Goal: Check status: Verify the current state of an ongoing process or item

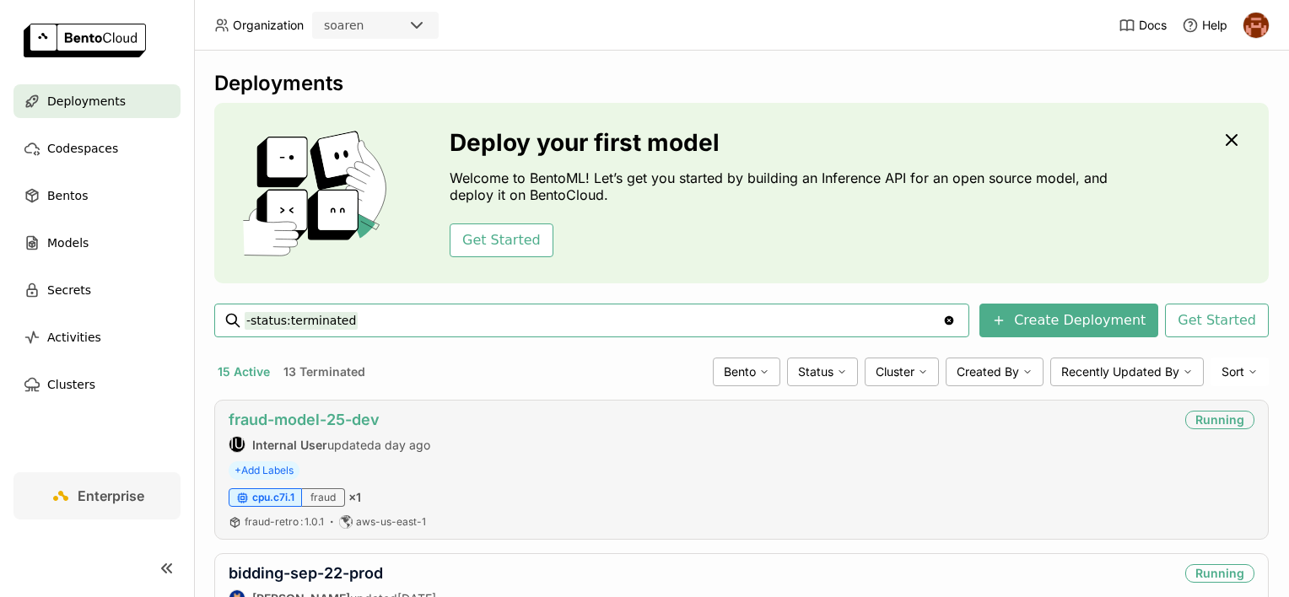
click at [333, 423] on link "fraud-model-25-dev" at bounding box center [304, 420] width 151 height 18
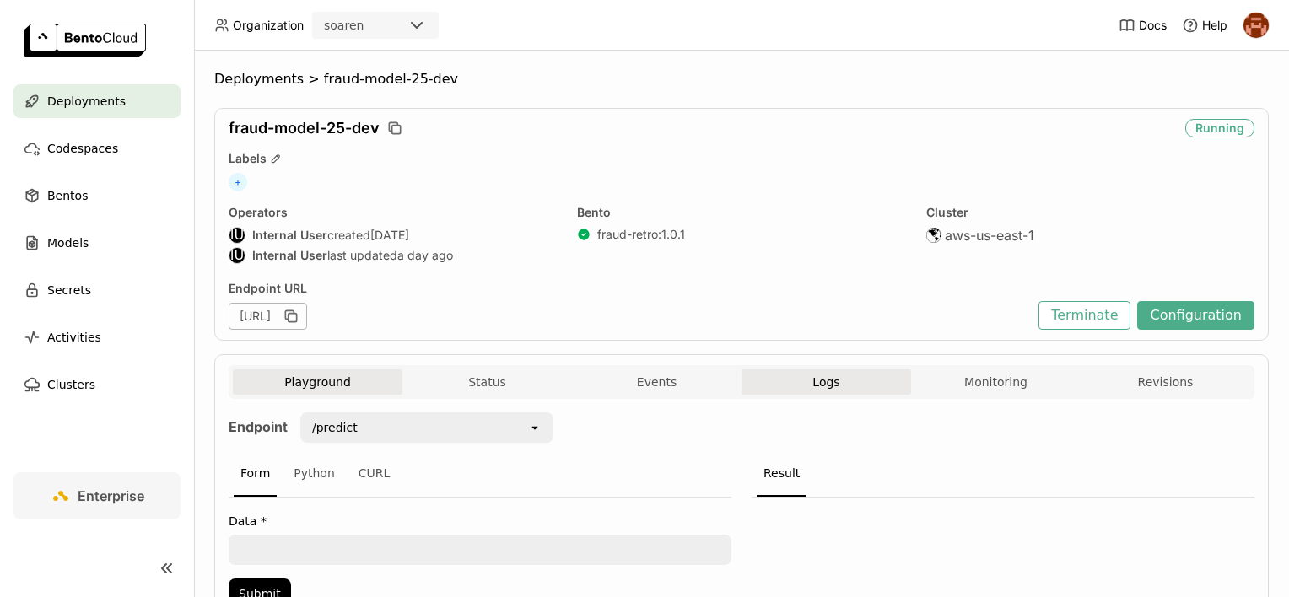
click at [792, 390] on button "Logs" at bounding box center [827, 382] width 170 height 25
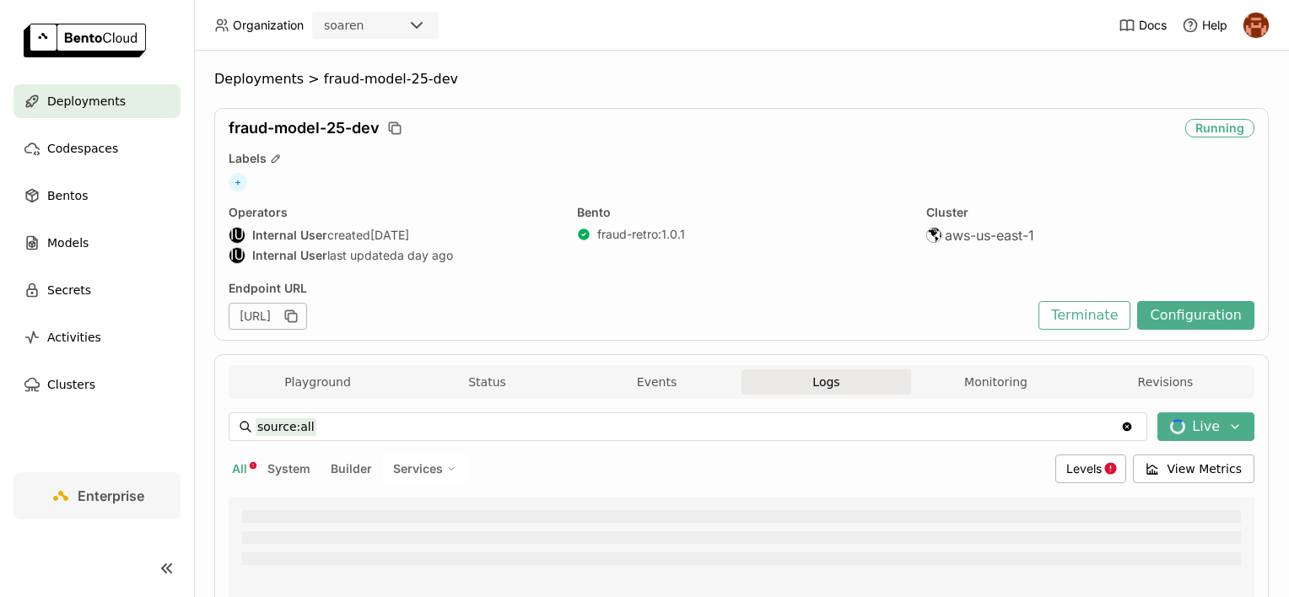
click at [812, 385] on span "Logs" at bounding box center [825, 382] width 27 height 15
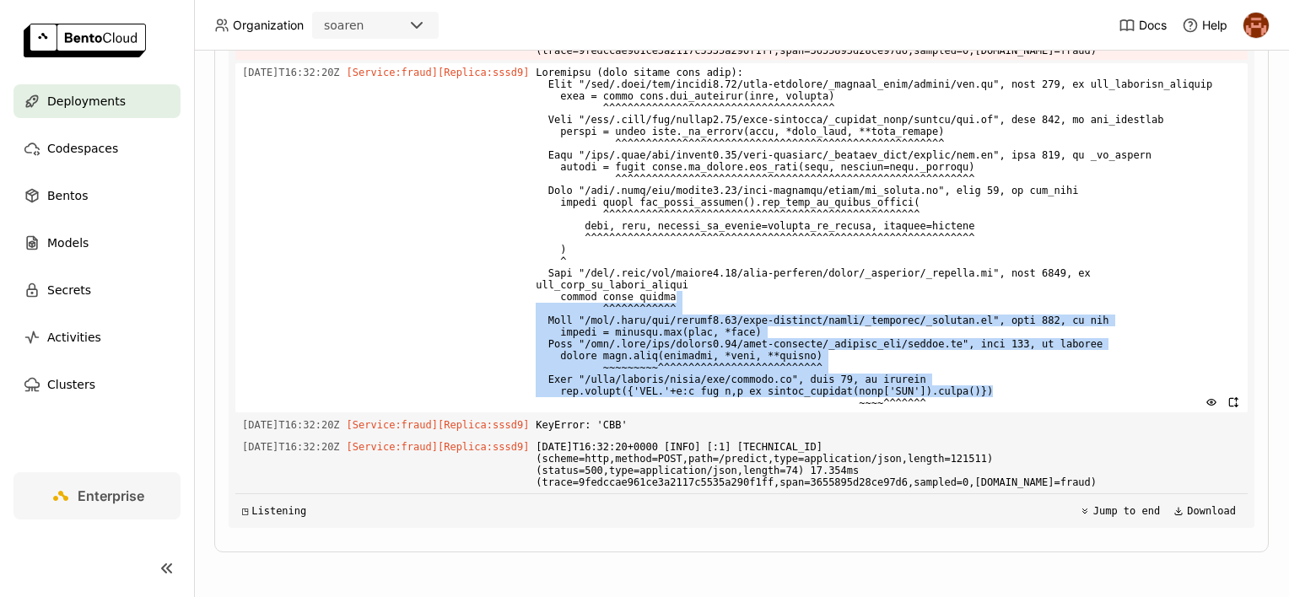
drag, startPoint x: 952, startPoint y: 402, endPoint x: 786, endPoint y: 297, distance: 196.1
click at [786, 297] on span at bounding box center [888, 237] width 705 height 349
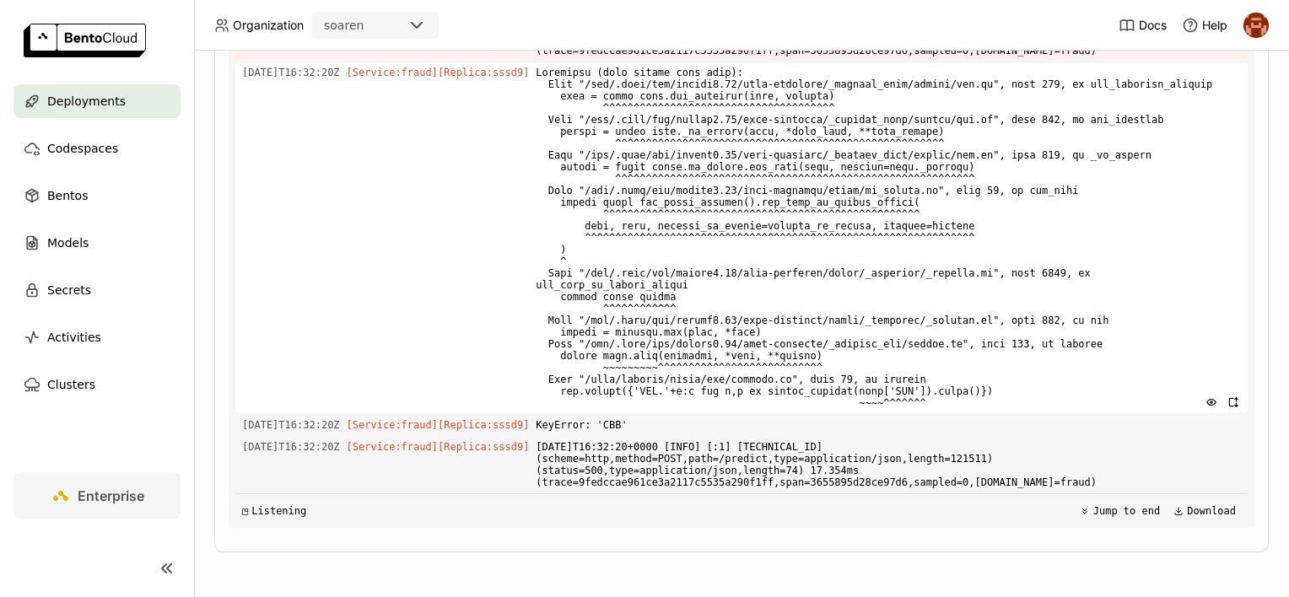
click at [687, 275] on span at bounding box center [888, 237] width 705 height 349
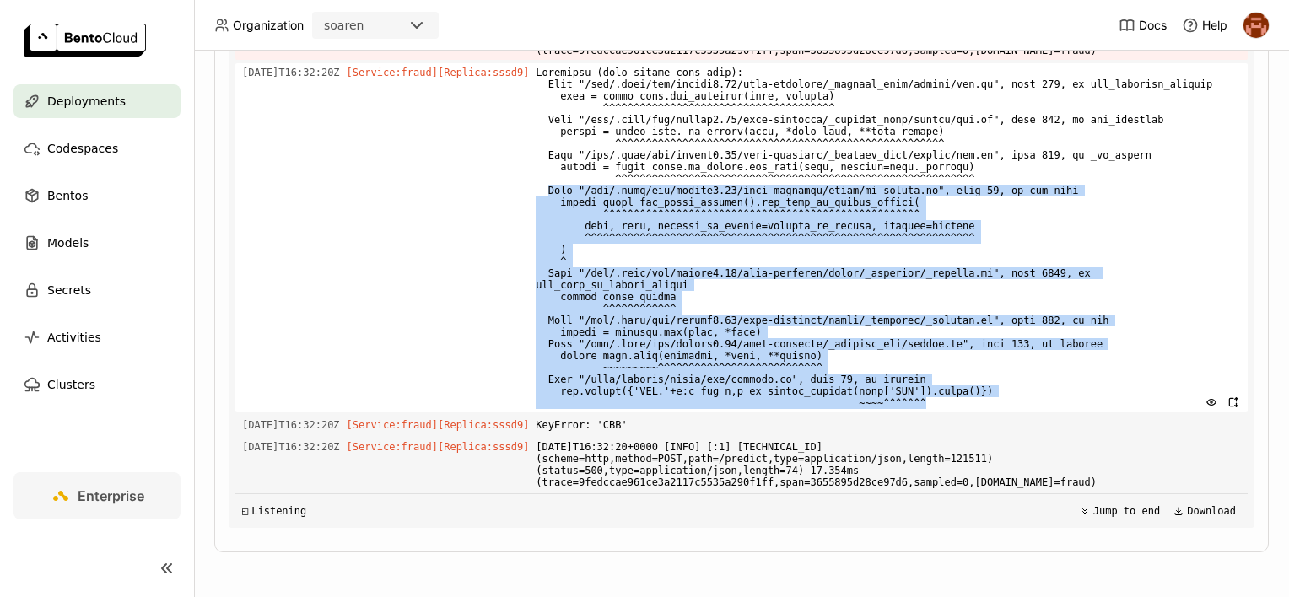
drag, startPoint x: 543, startPoint y: 205, endPoint x: 972, endPoint y: 407, distance: 473.6
click at [972, 407] on span at bounding box center [888, 237] width 705 height 349
click at [964, 410] on span at bounding box center [888, 237] width 705 height 349
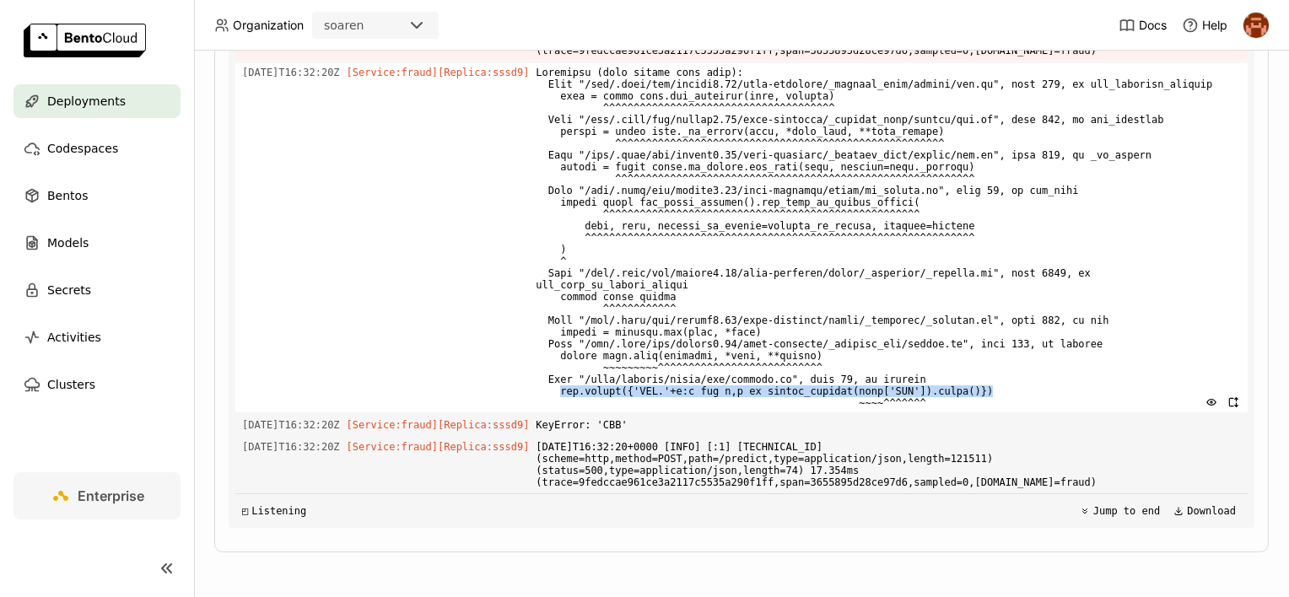
drag, startPoint x: 958, startPoint y: 402, endPoint x: 559, endPoint y: 402, distance: 399.9
click at [559, 402] on span at bounding box center [888, 237] width 705 height 349
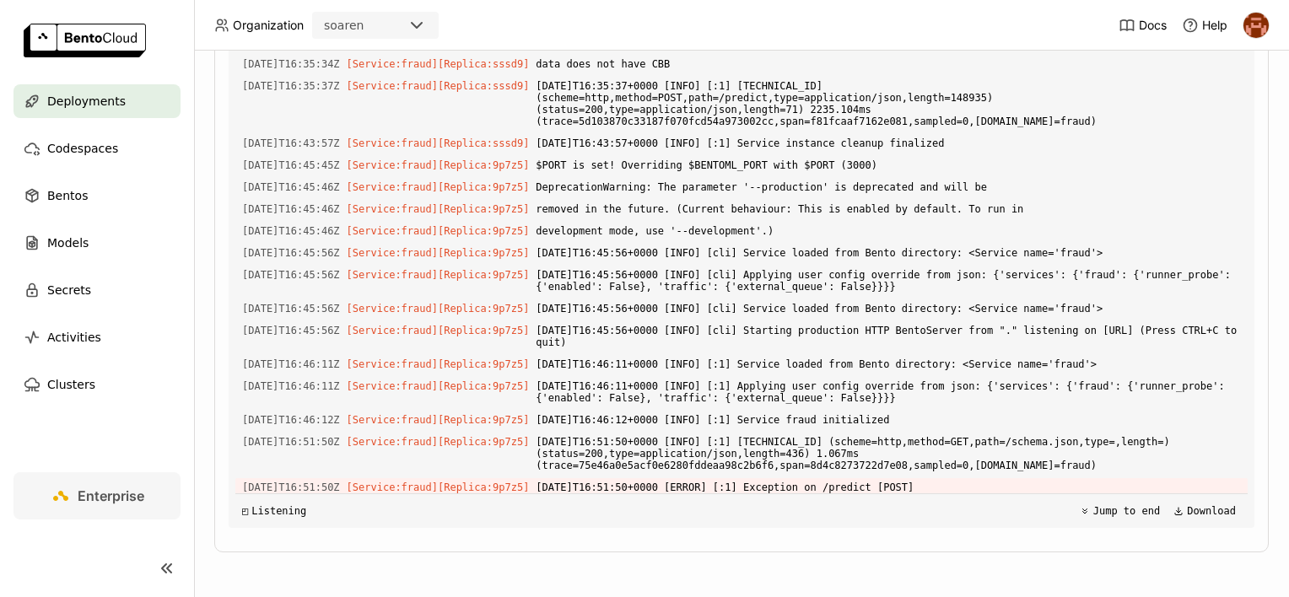
scroll to position [6565, 0]
